Goal: Consume media (video, audio): Consume media (video, audio)

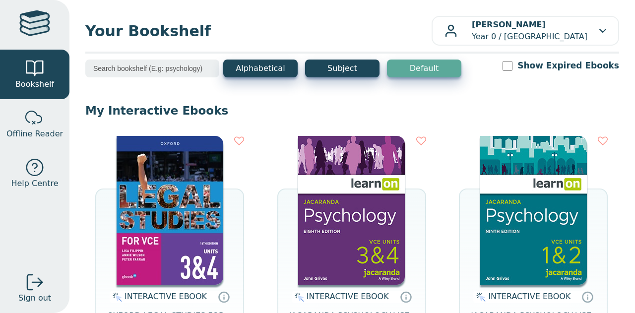
click at [175, 258] on img at bounding box center [170, 210] width 107 height 149
click at [362, 10] on div "Your Bookshelf Jessica NEELY Year 0 / Diamond Valley College My Support Tickets…" at bounding box center [352, 156] width 566 height 313
click at [512, 68] on input "Show Expired Ebooks" at bounding box center [508, 66] width 10 height 10
checkbox input "false"
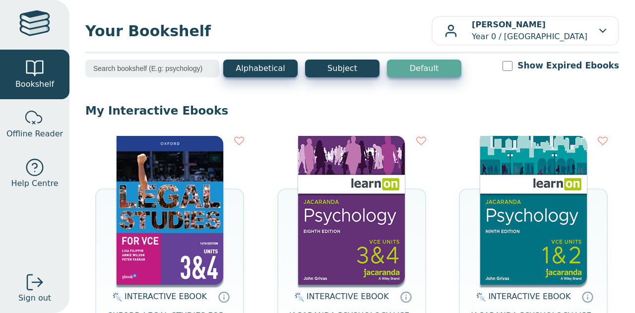
click at [374, 20] on span "Your Bookshelf" at bounding box center [258, 31] width 346 height 22
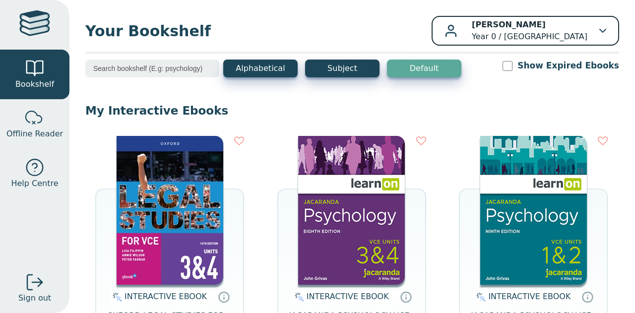
click at [577, 37] on p "Jessica NEELY Year 0 / Diamond Valley College" at bounding box center [530, 31] width 116 height 24
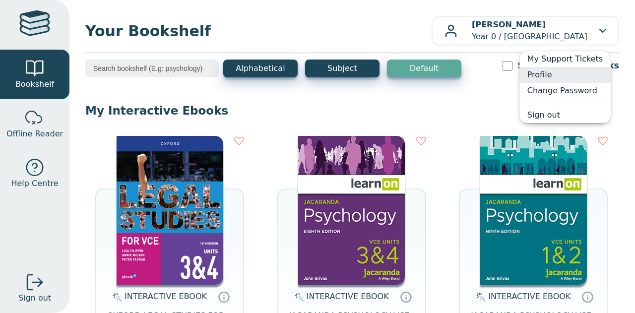
click at [568, 74] on link "Profile" at bounding box center [564, 75] width 91 height 16
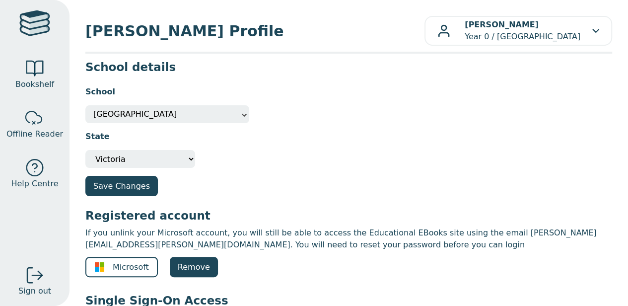
click at [236, 114] on span "Diamond Valley College" at bounding box center [167, 114] width 148 height 18
click at [290, 99] on div "School Other Diamond Valley College Diamond Valley College" at bounding box center [348, 100] width 526 height 45
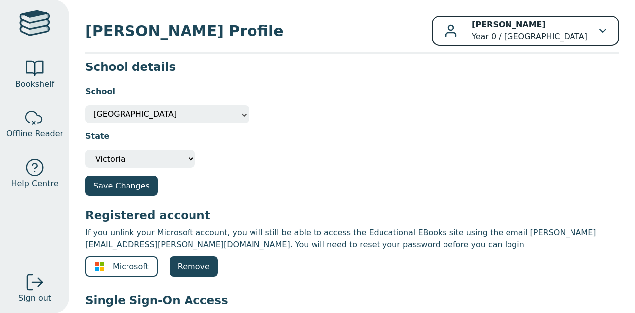
click at [578, 31] on p "[PERSON_NAME] Year 0 / [GEOGRAPHIC_DATA]" at bounding box center [530, 31] width 116 height 24
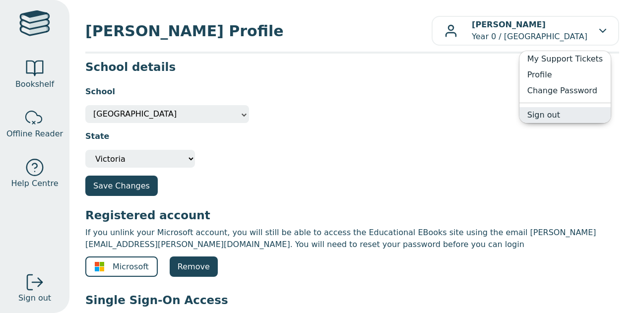
click at [567, 119] on link "Sign out" at bounding box center [564, 115] width 91 height 16
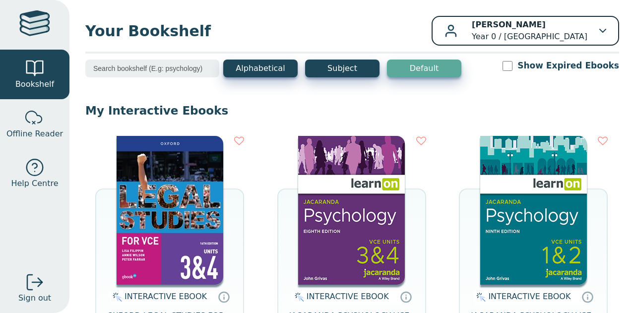
click at [562, 41] on p "[PERSON_NAME] Year 0 / [GEOGRAPHIC_DATA]" at bounding box center [530, 31] width 116 height 24
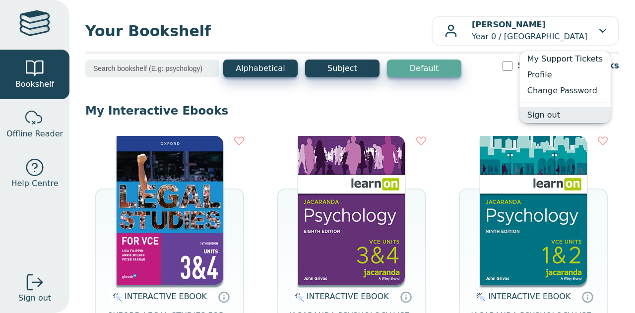
click at [560, 114] on link "Sign out" at bounding box center [564, 115] width 91 height 16
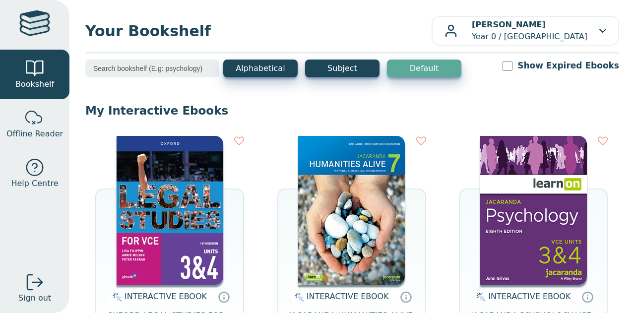
click at [195, 271] on img at bounding box center [170, 210] width 107 height 149
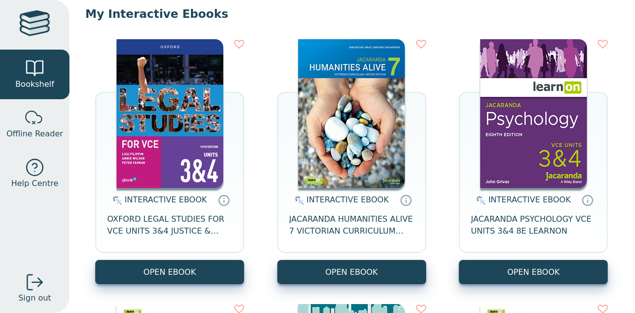
scroll to position [90, 0]
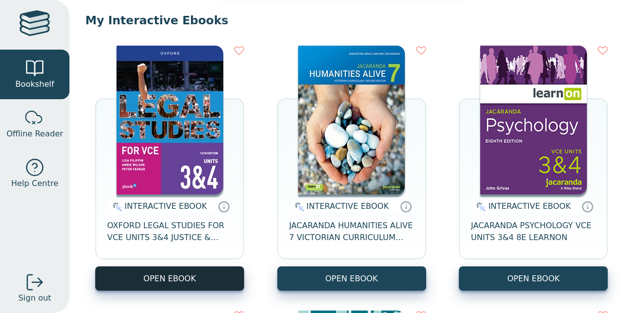
click at [186, 277] on button "OPEN EBOOK" at bounding box center [169, 278] width 149 height 24
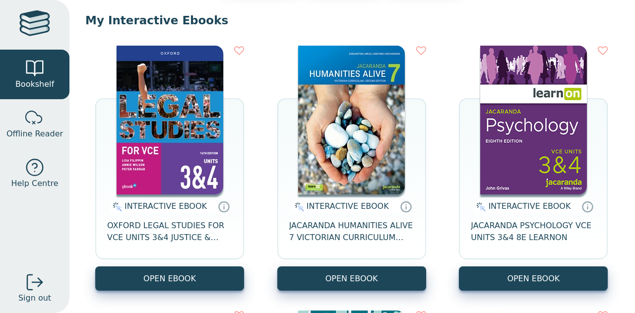
click at [442, 23] on p "My Interactive Ebooks" at bounding box center [352, 20] width 534 height 15
click at [448, 27] on p "My Interactive Ebooks" at bounding box center [352, 20] width 534 height 15
click at [446, 17] on p "My Interactive Ebooks" at bounding box center [352, 20] width 534 height 15
